Goal: Task Accomplishment & Management: Use online tool/utility

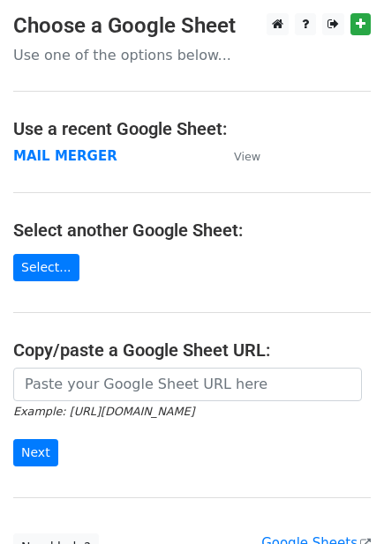
click at [72, 153] on strong "MAIL MERGER" at bounding box center [65, 156] width 104 height 16
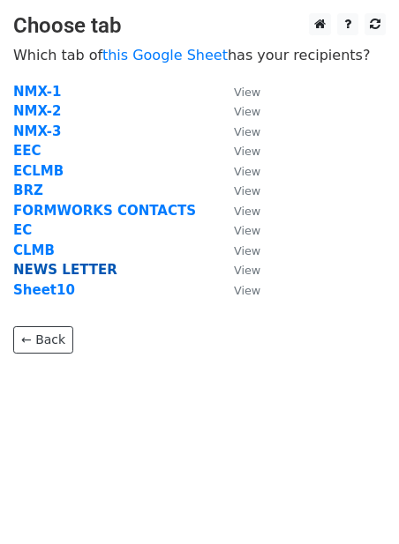
click at [34, 263] on strong "NEWS LETTER" at bounding box center [65, 270] width 104 height 16
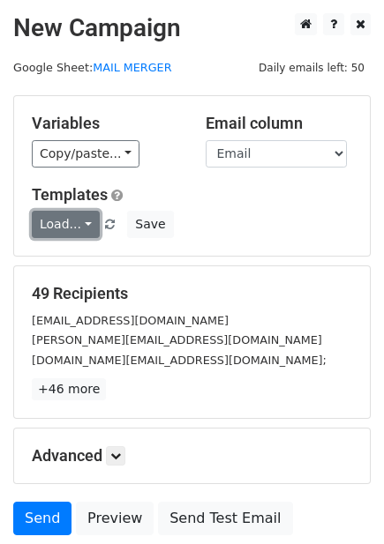
click at [68, 227] on link "Load..." at bounding box center [66, 224] width 68 height 27
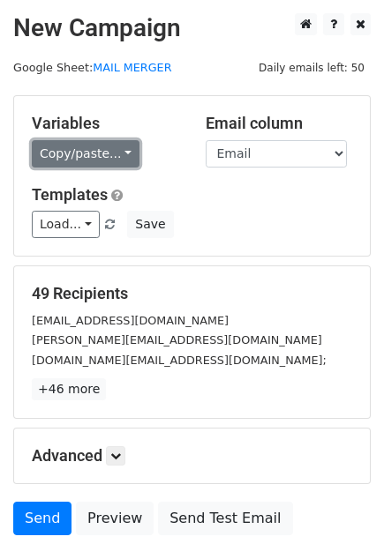
click at [120, 145] on link "Copy/paste..." at bounding box center [86, 153] width 108 height 27
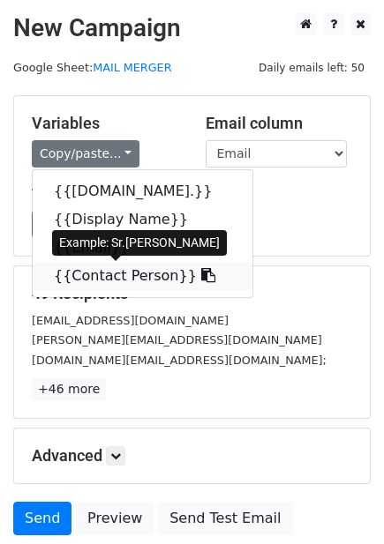
click at [113, 282] on link "{{Contact Person}}" at bounding box center [143, 276] width 220 height 28
